Goal: Transaction & Acquisition: Purchase product/service

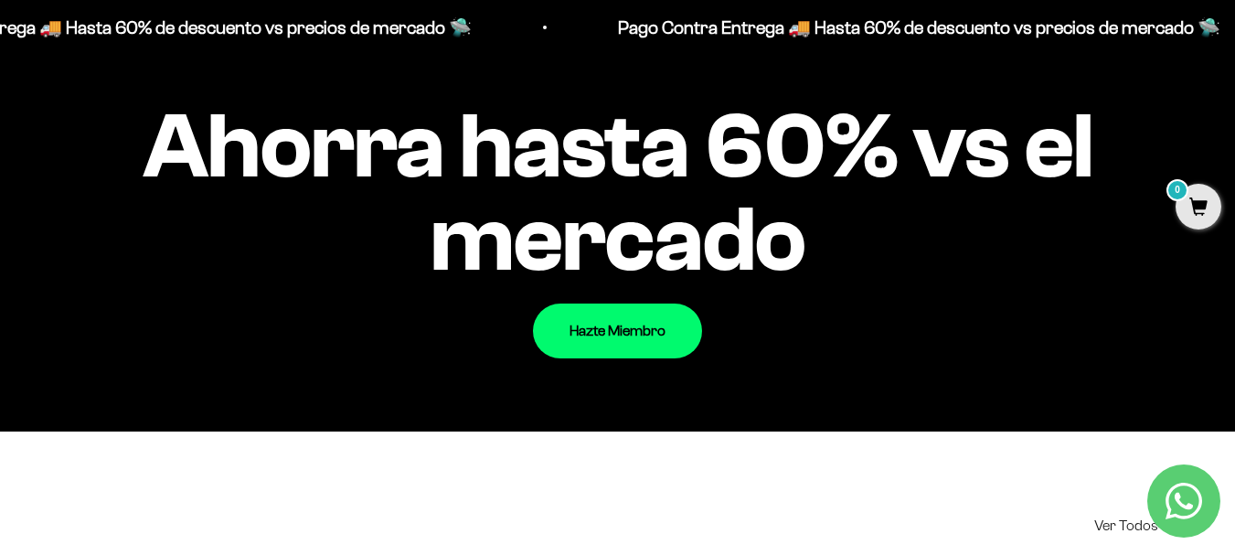
scroll to position [1864, 0]
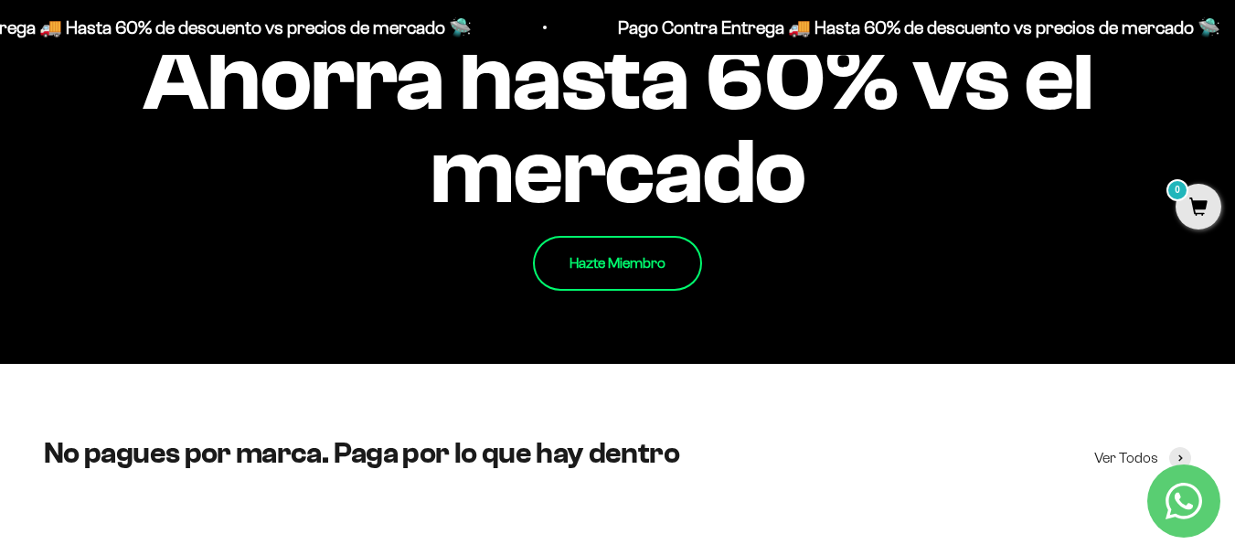
click at [634, 272] on link "Hazte Miembro" at bounding box center [617, 263] width 169 height 55
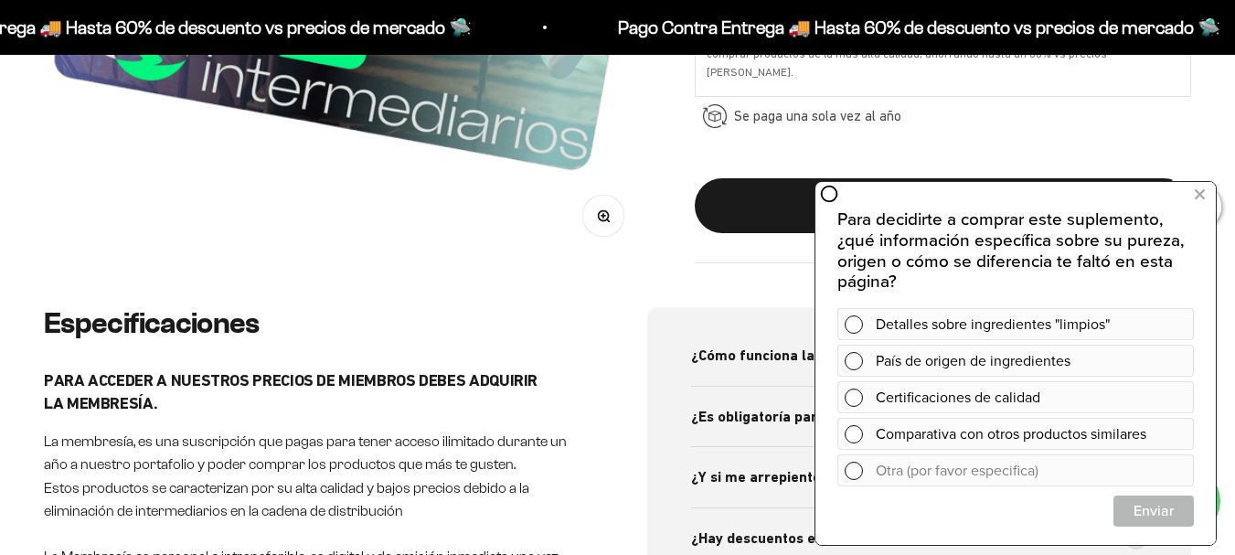
scroll to position [656, 0]
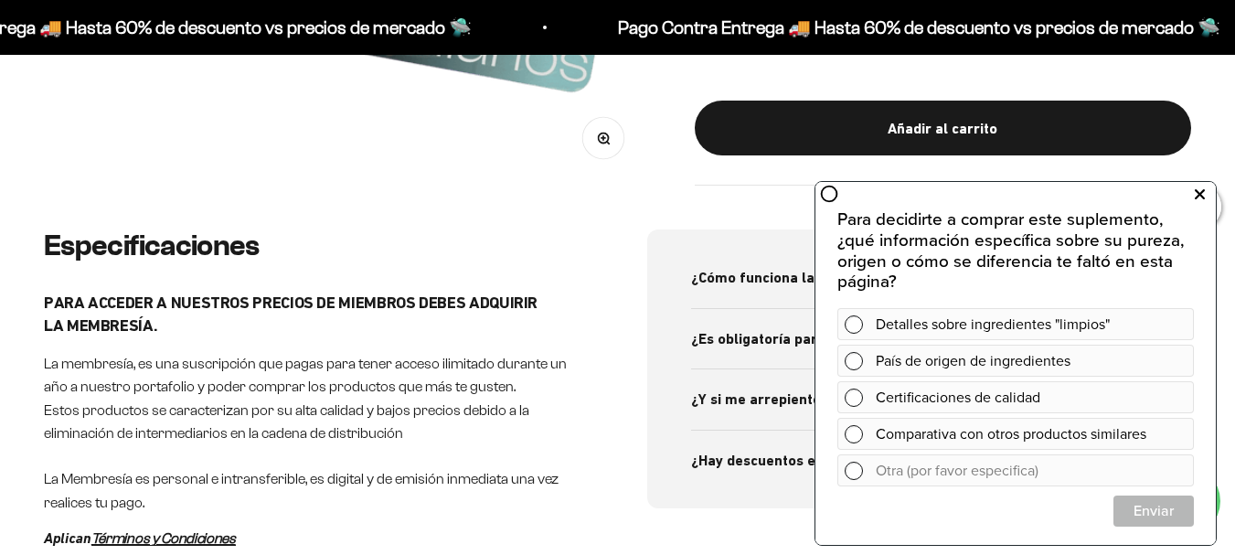
drag, startPoint x: 1198, startPoint y: 190, endPoint x: 1209, endPoint y: 188, distance: 11.1
click at [1208, 190] on button at bounding box center [1199, 194] width 33 height 29
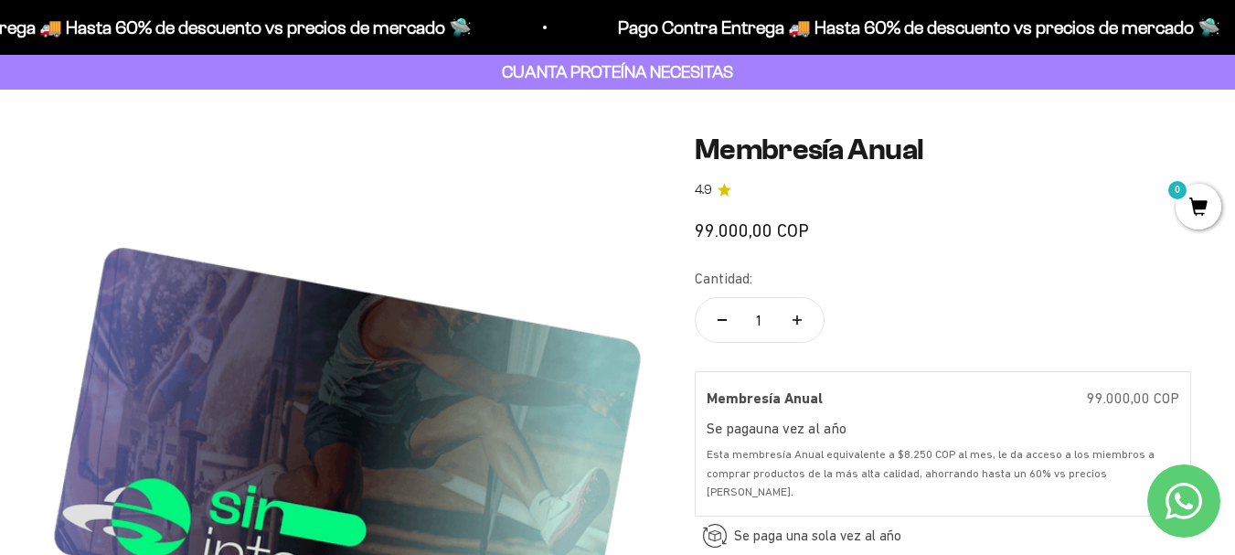
scroll to position [0, 0]
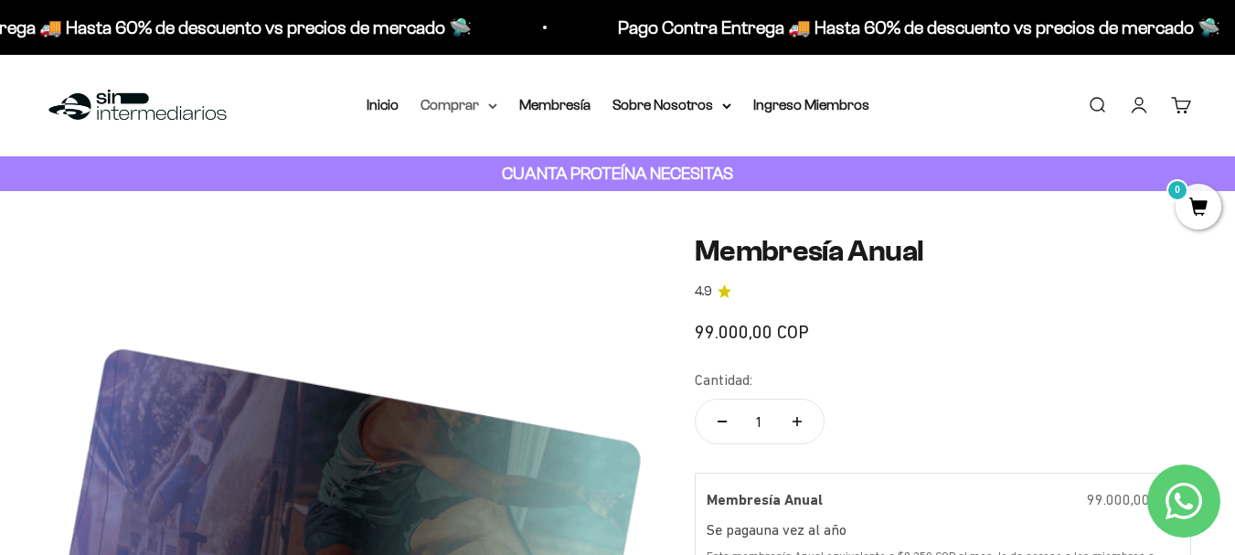
click at [439, 101] on summary "Comprar" at bounding box center [459, 105] width 77 height 24
click at [665, 103] on summary "Sobre Nosotros" at bounding box center [671, 105] width 119 height 24
click at [556, 100] on link "Membresía" at bounding box center [554, 105] width 71 height 16
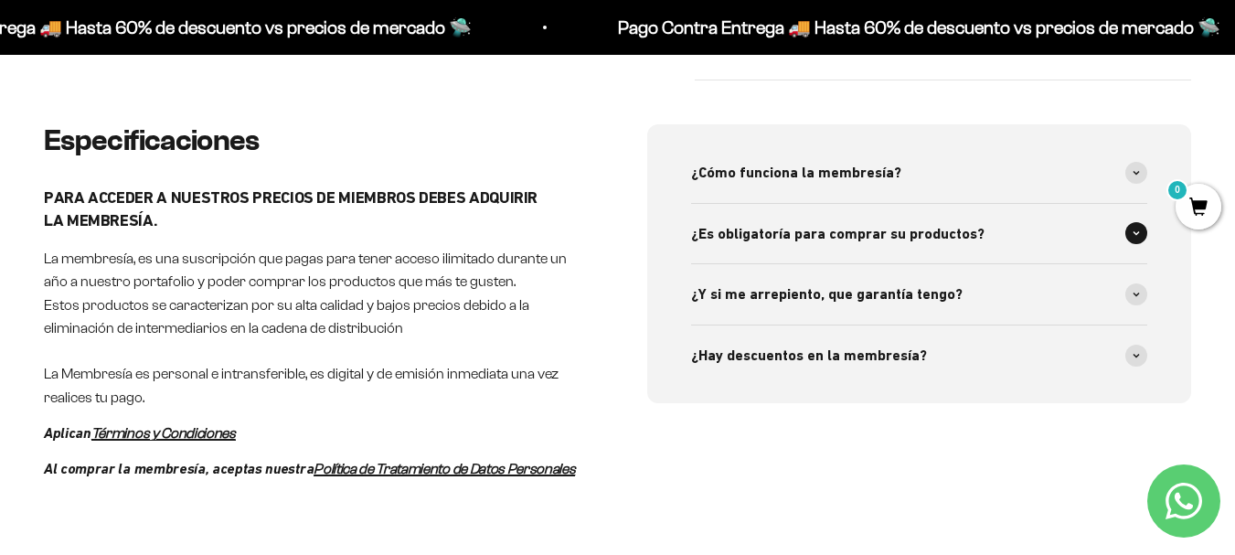
click at [1140, 224] on span at bounding box center [1136, 233] width 22 height 22
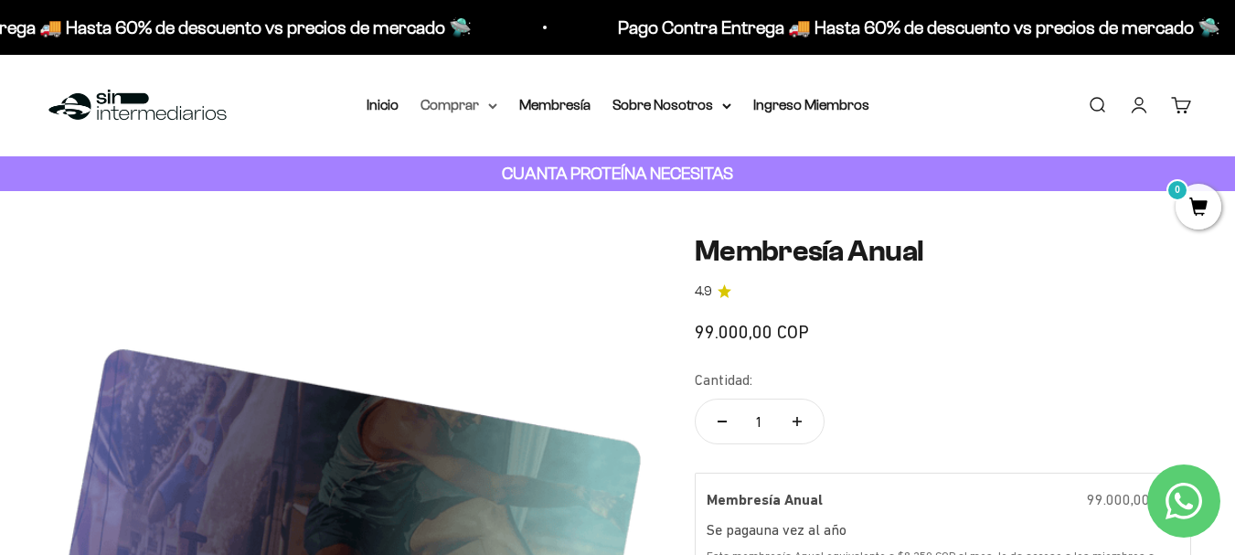
click at [467, 99] on summary "Comprar" at bounding box center [459, 105] width 77 height 24
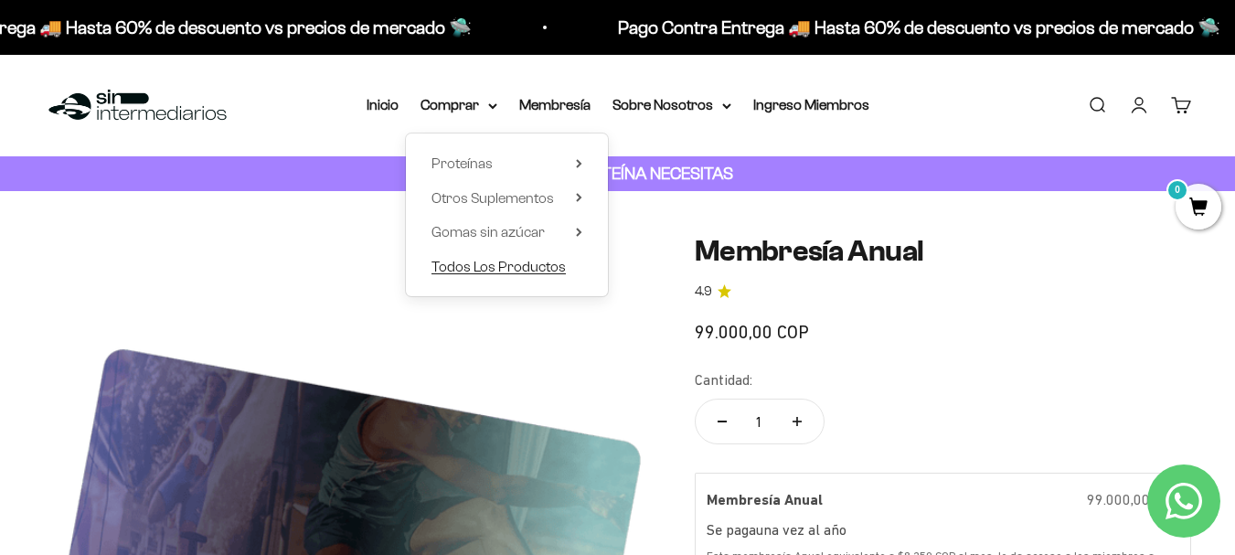
click at [516, 264] on span "Todos Los Productos" at bounding box center [498, 267] width 134 height 16
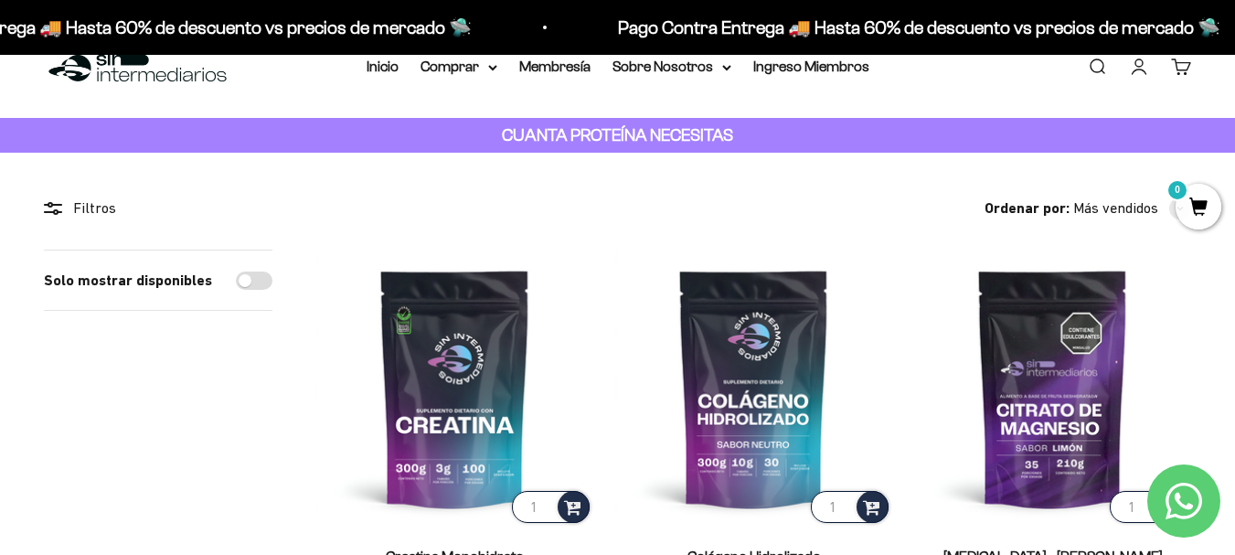
scroll to position [48, 0]
